Goal: Transaction & Acquisition: Download file/media

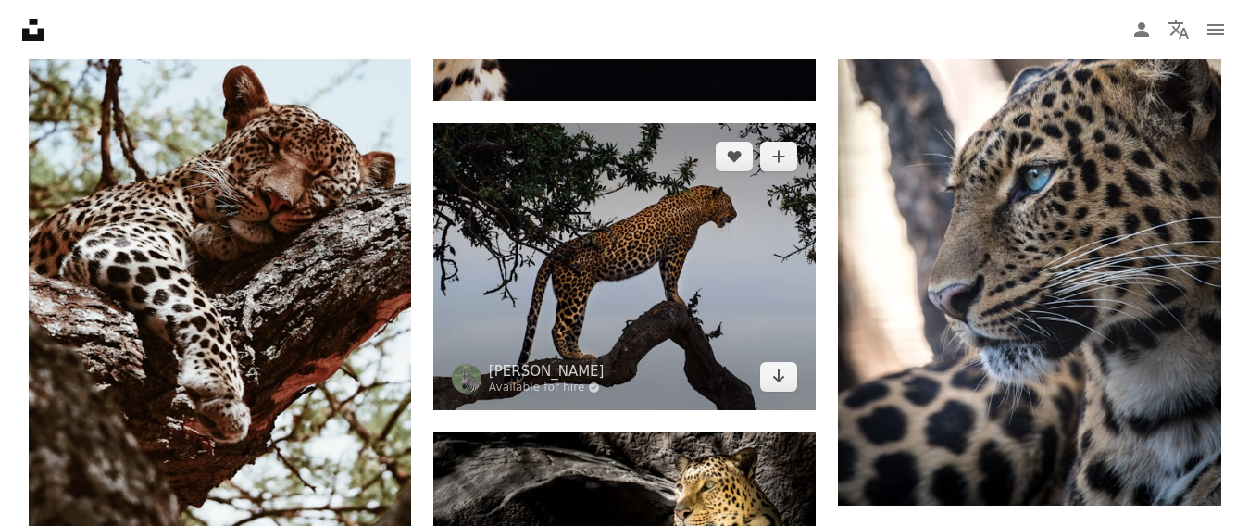
scroll to position [1574, 0]
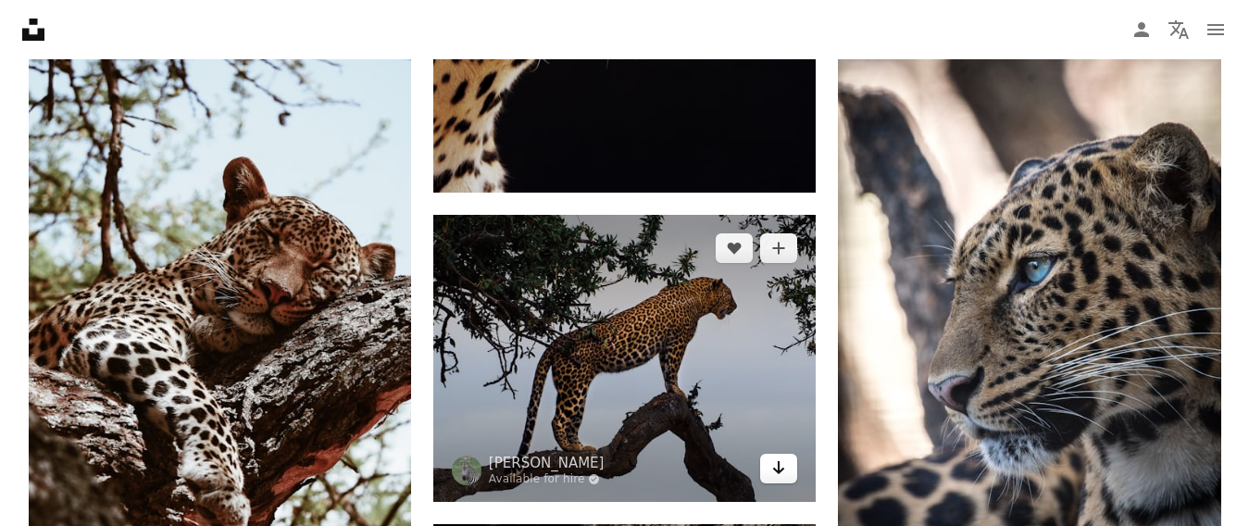
click at [775, 470] on icon "Download" at bounding box center [779, 467] width 12 height 13
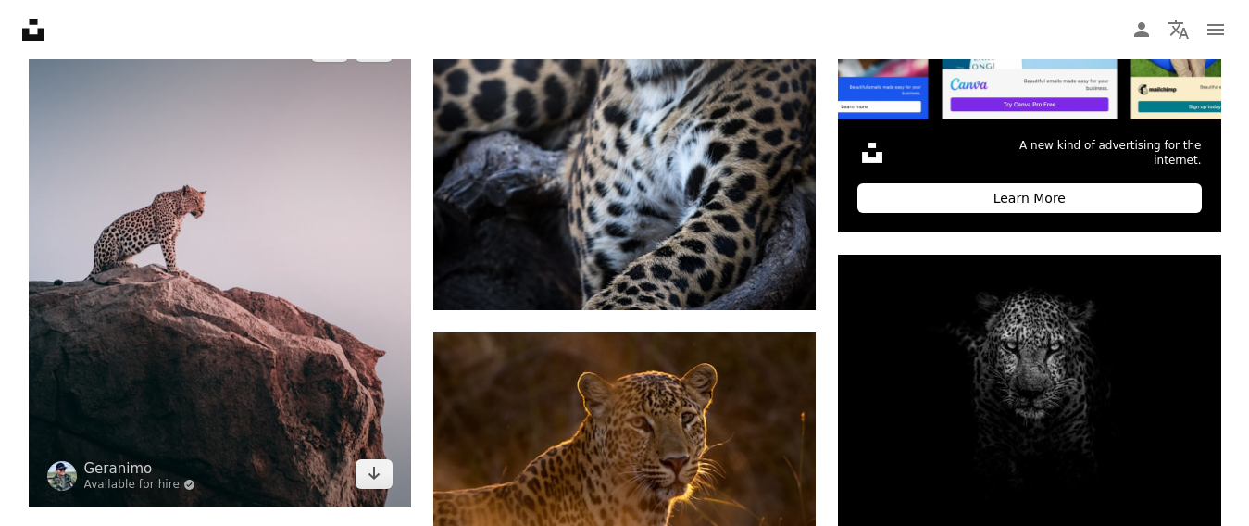
scroll to position [741, 0]
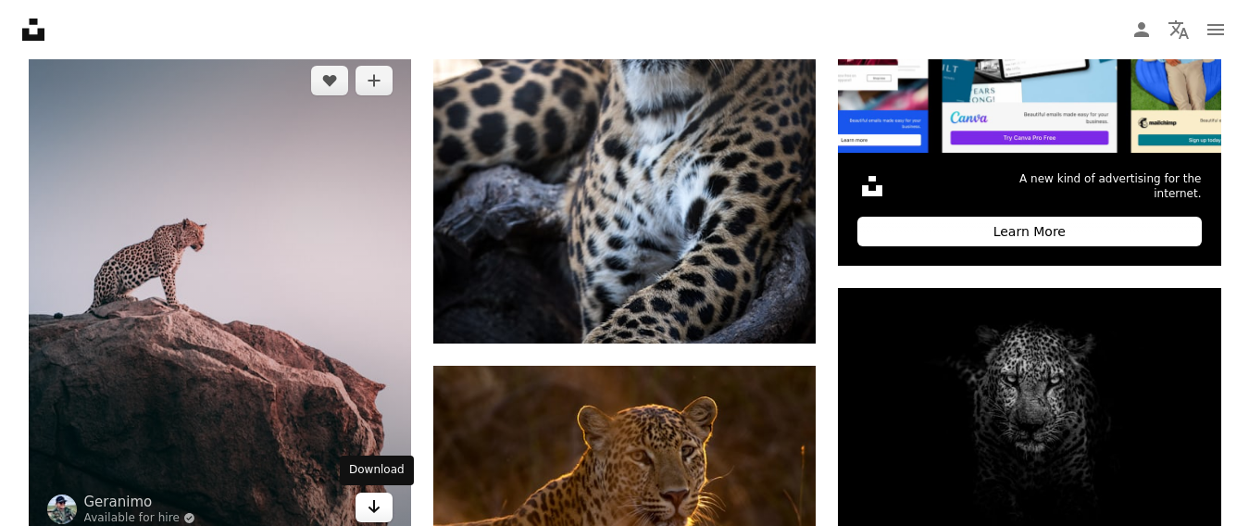
click at [381, 508] on link "Arrow pointing down" at bounding box center [373, 507] width 37 height 30
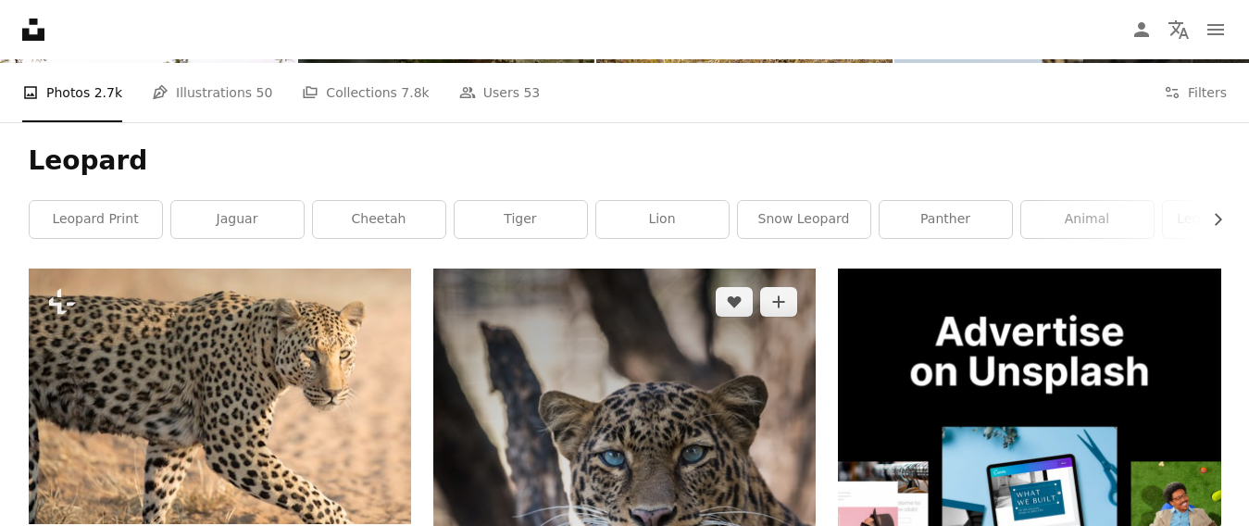
scroll to position [0, 0]
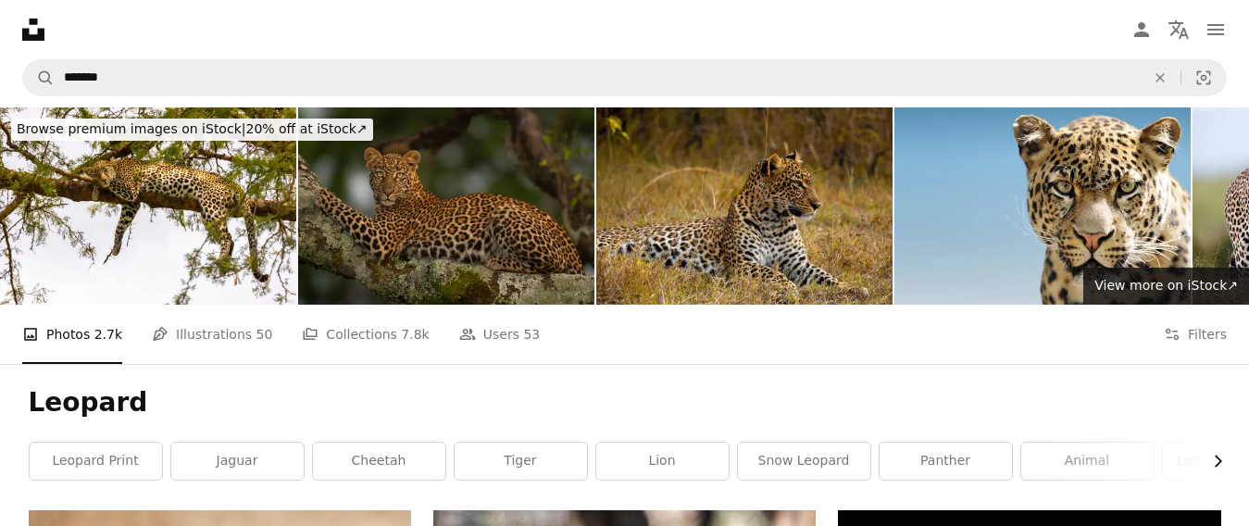
click at [1215, 458] on icon "Chevron right" at bounding box center [1217, 461] width 19 height 19
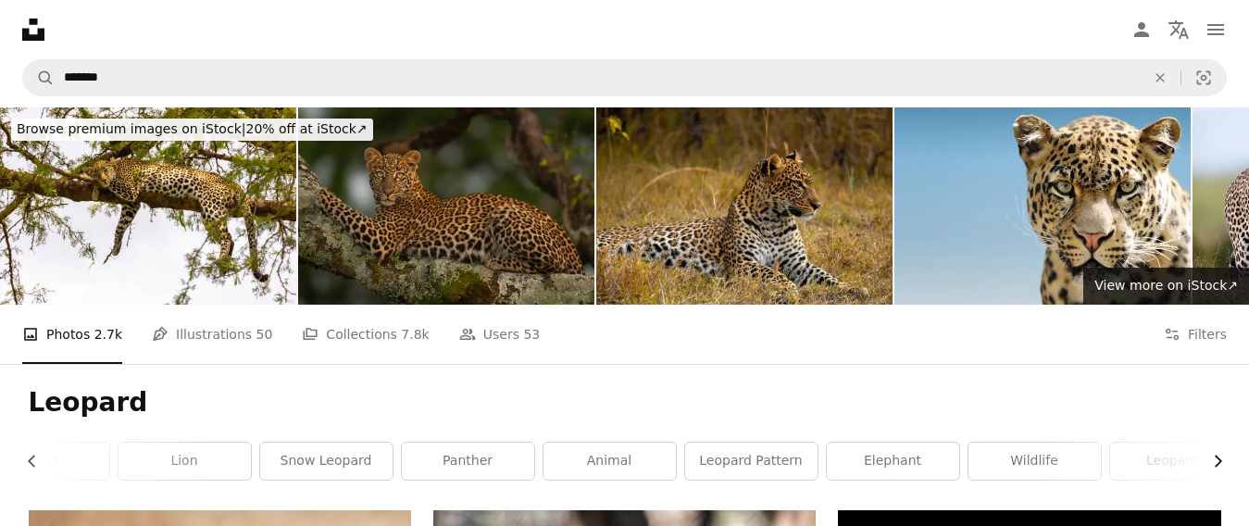
scroll to position [0, 500]
click at [1139, 467] on link "leopards" at bounding box center [1154, 460] width 132 height 37
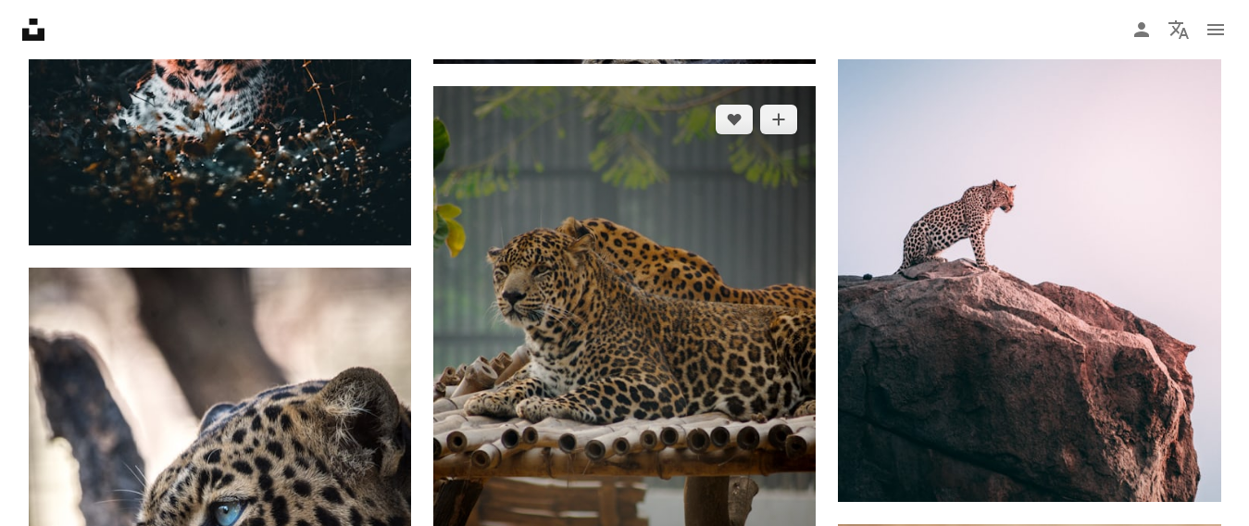
scroll to position [1018, 0]
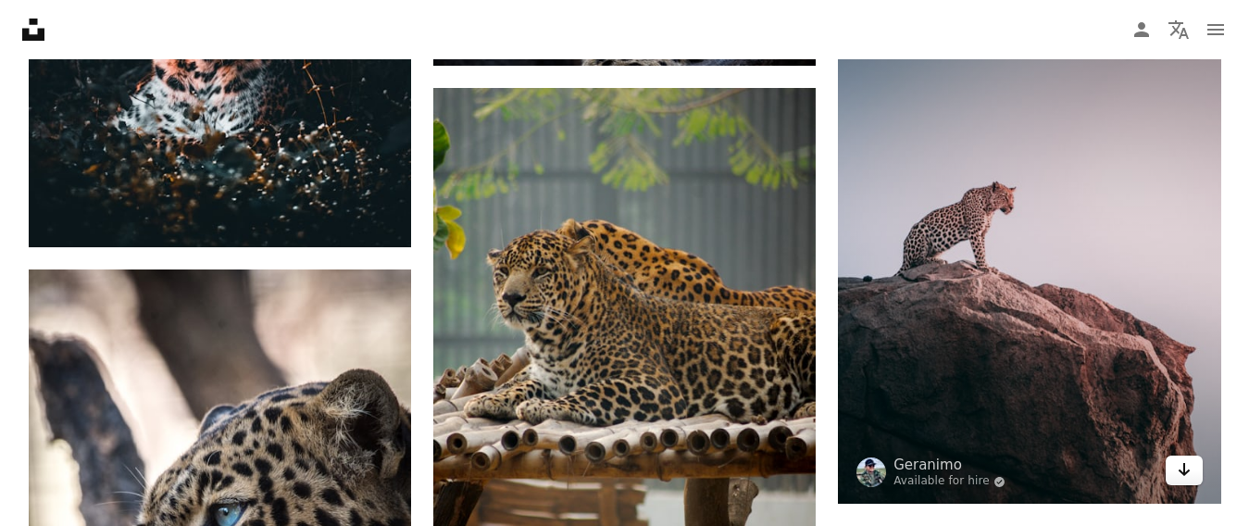
click at [1180, 471] on icon "Download" at bounding box center [1184, 469] width 12 height 13
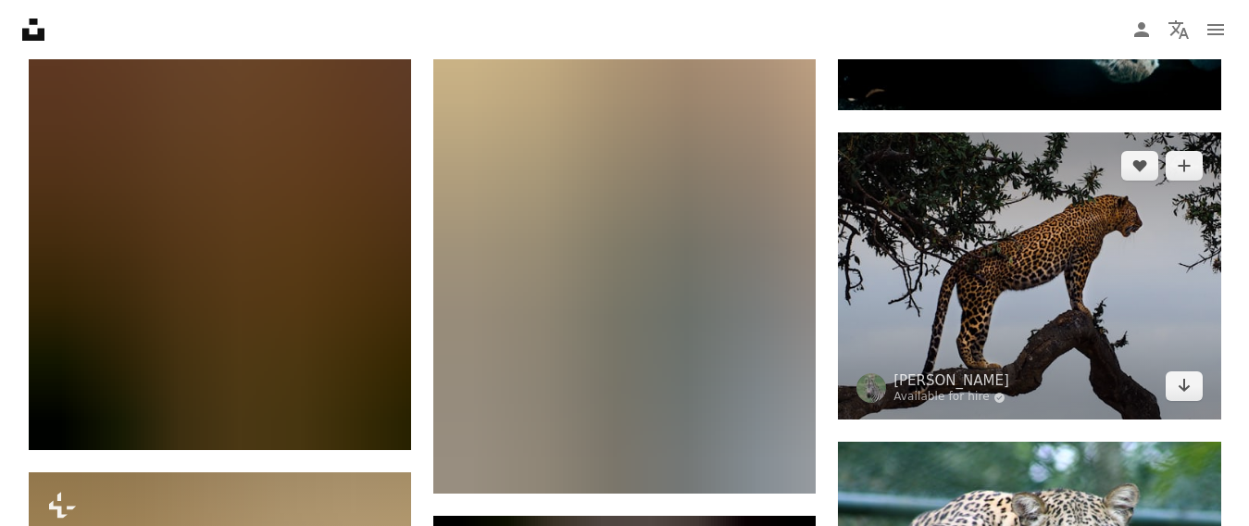
scroll to position [2222, 0]
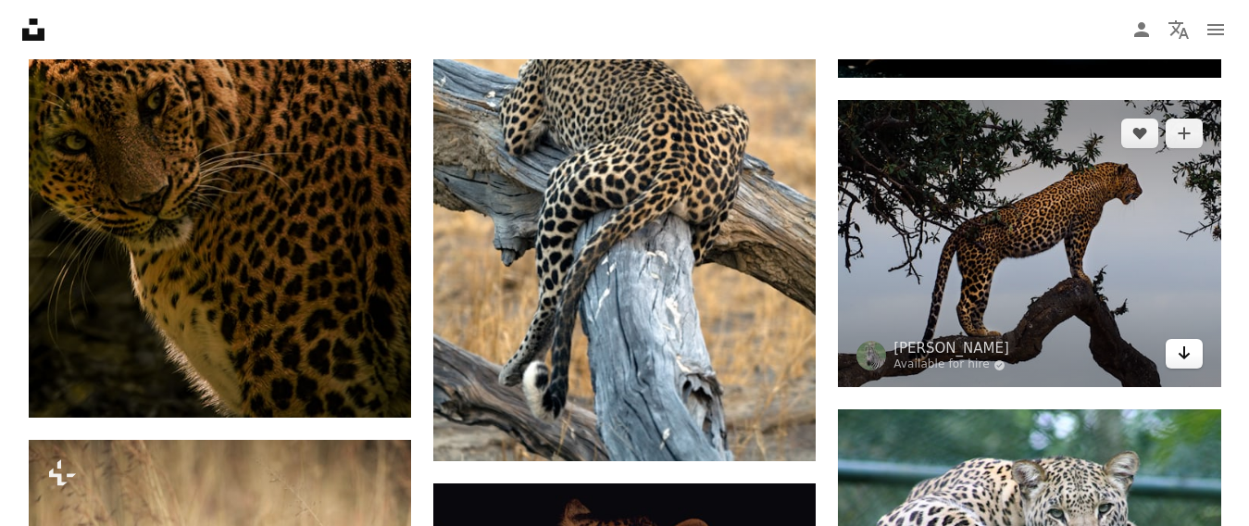
click at [1179, 358] on icon "Arrow pointing down" at bounding box center [1184, 353] width 15 height 22
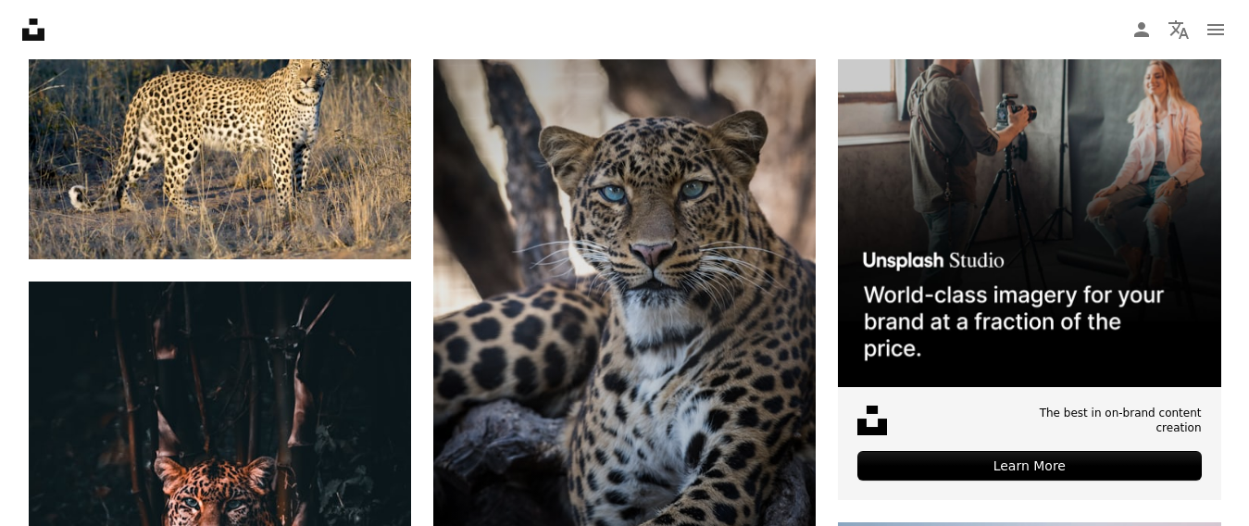
scroll to position [0, 0]
